Goal: Task Accomplishment & Management: Complete application form

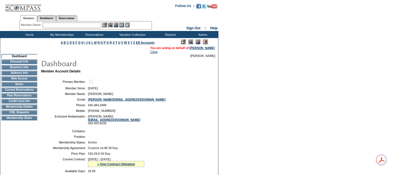
click at [26, 115] on td "CWL Requests" at bounding box center [19, 112] width 36 height 5
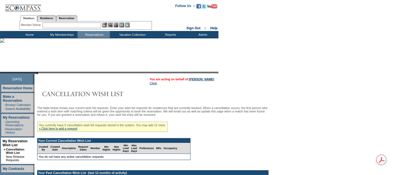
scroll to position [31, 0]
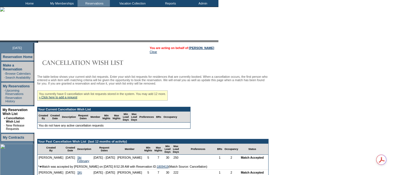
click at [48, 95] on div "You currently have 0 cancellation wish list requests stored in the system. You …" at bounding box center [102, 96] width 131 height 10
click at [50, 98] on link "» Click here to add a request" at bounding box center [58, 97] width 38 height 3
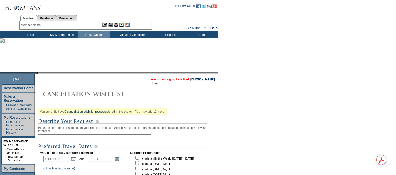
click at [80, 136] on input "text" at bounding box center [94, 137] width 113 height 5
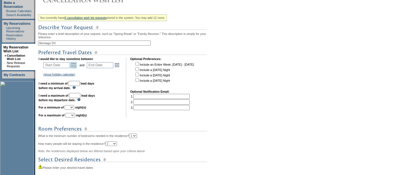
type input "Montage DV"
click at [76, 64] on link "Open the calendar popup." at bounding box center [74, 65] width 6 height 6
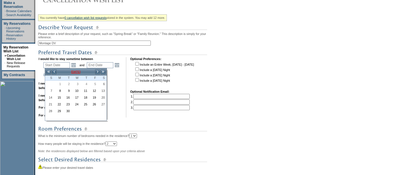
click at [88, 72] on td "[DATE]" at bounding box center [76, 72] width 38 height 6
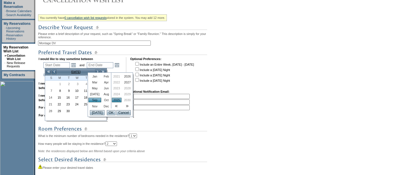
click at [102, 77] on link "Feb" at bounding box center [106, 76] width 8 height 5
click at [111, 115] on input "OK" at bounding box center [111, 112] width 9 height 5
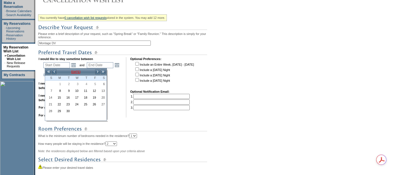
click at [78, 72] on td "[DATE]" at bounding box center [76, 72] width 38 height 6
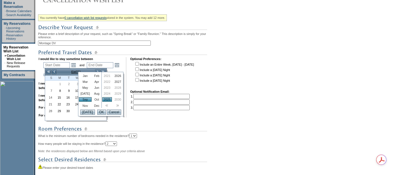
click at [93, 76] on link "Feb" at bounding box center [97, 76] width 8 height 5
click at [113, 74] on link "2026" at bounding box center [118, 76] width 10 height 5
click at [100, 113] on input "OK" at bounding box center [101, 112] width 9 height 5
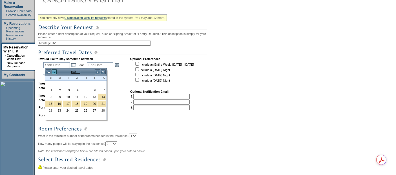
click at [53, 70] on link "<" at bounding box center [54, 72] width 6 height 6
click at [105, 108] on link "31" at bounding box center [102, 111] width 8 height 6
type input "[DATE]"
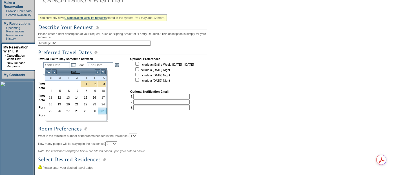
type input "[DATE]"
type input "152"
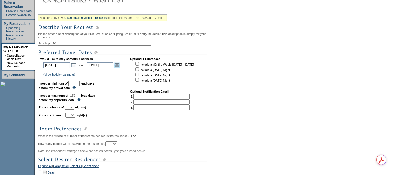
click at [117, 66] on link "Open the calendar popup." at bounding box center [117, 65] width 6 height 6
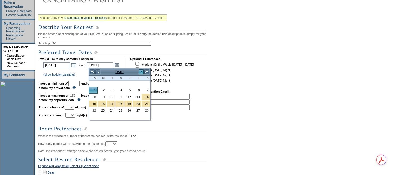
click at [140, 71] on link ">" at bounding box center [141, 72] width 6 height 6
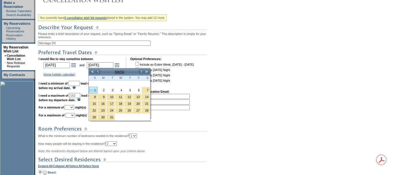
click at [95, 89] on link "1" at bounding box center [93, 90] width 8 height 6
type input "[DATE]"
type input "180"
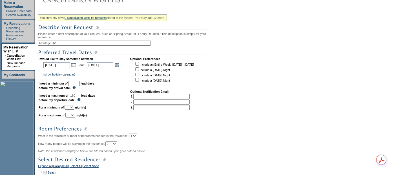
click at [80, 82] on input "text" at bounding box center [74, 83] width 11 height 5
type input "30"
click at [74, 110] on td "I would like to stay sometime between [DATE] [DATE] Open the calendar popup. <<…" at bounding box center [80, 87] width 83 height 60
click at [74, 105] on select "1 2 3 4 5 6 7 8 9 10 11 12 13 14" at bounding box center [70, 107] width 10 height 5
select select "4"
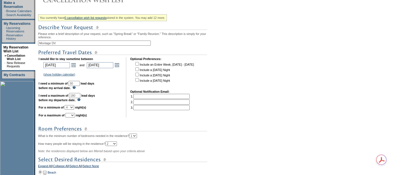
click at [71, 105] on select "1 2 3 4 5 6 7 8 9 10 11 12 13 14" at bounding box center [70, 107] width 10 height 5
click at [75, 113] on select "1 2 3 4 5 6 7 8 9 10 11 12 13 14" at bounding box center [70, 115] width 10 height 5
select select "7"
click at [72, 113] on select "1 2 3 4 5 6 7 8 9 10 11 12 13 14" at bounding box center [70, 115] width 10 height 5
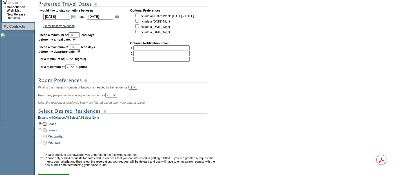
scroll to position [194, 0]
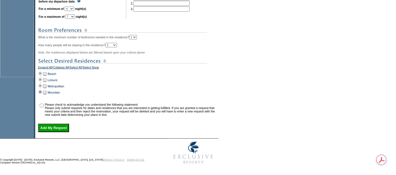
click at [41, 92] on td at bounding box center [40, 92] width 5 height 6
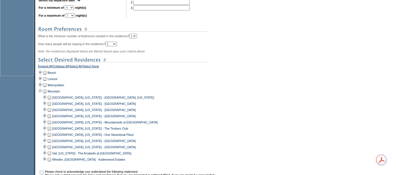
click at [52, 110] on td at bounding box center [49, 110] width 5 height 6
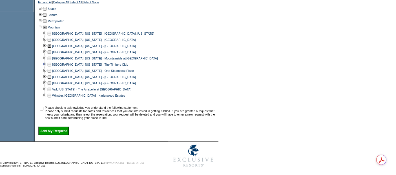
scroll to position [262, 0]
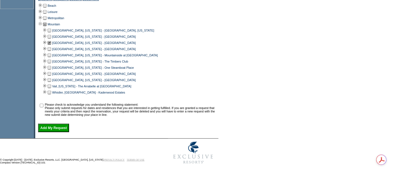
click at [43, 105] on input "checkbox" at bounding box center [42, 106] width 4 height 4
checkbox input "true"
click at [50, 128] on input "Add My Request" at bounding box center [53, 128] width 31 height 8
